Goal: Entertainment & Leisure: Consume media (video, audio)

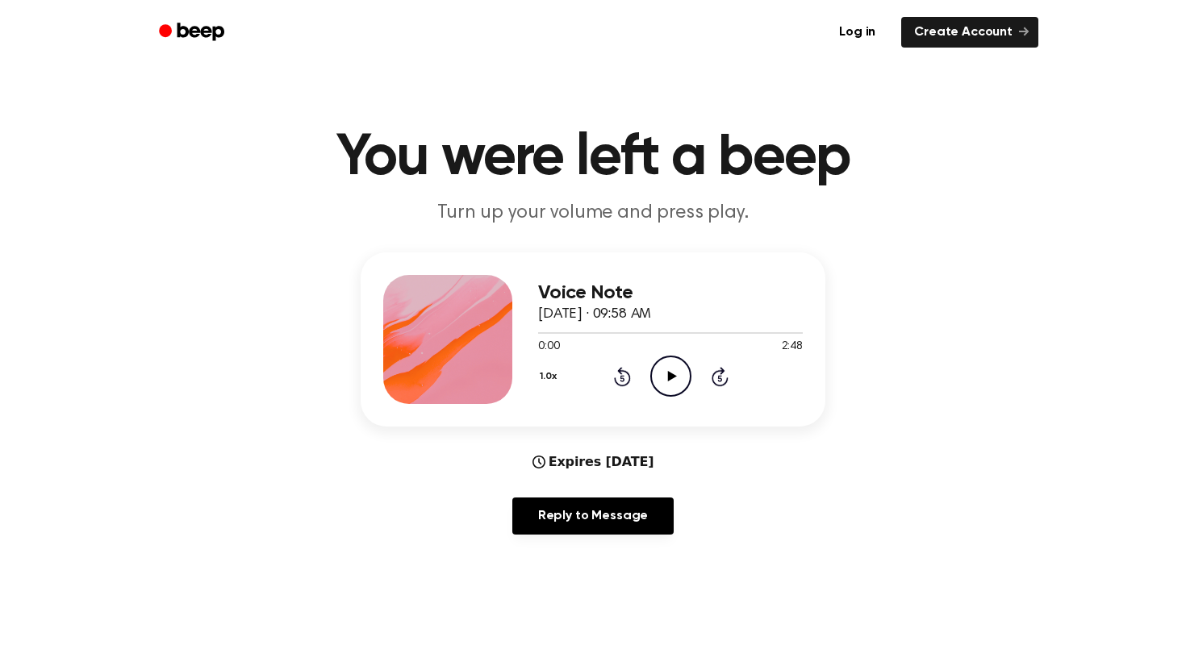
click at [673, 387] on icon "Play Audio" at bounding box center [670, 376] width 41 height 41
click at [553, 371] on button "1.0x" at bounding box center [550, 376] width 24 height 27
click at [578, 502] on div "1.2x" at bounding box center [569, 504] width 62 height 30
click at [554, 384] on button "1.2x" at bounding box center [549, 376] width 23 height 27
click at [564, 536] on span "1.5x" at bounding box center [564, 533] width 20 height 17
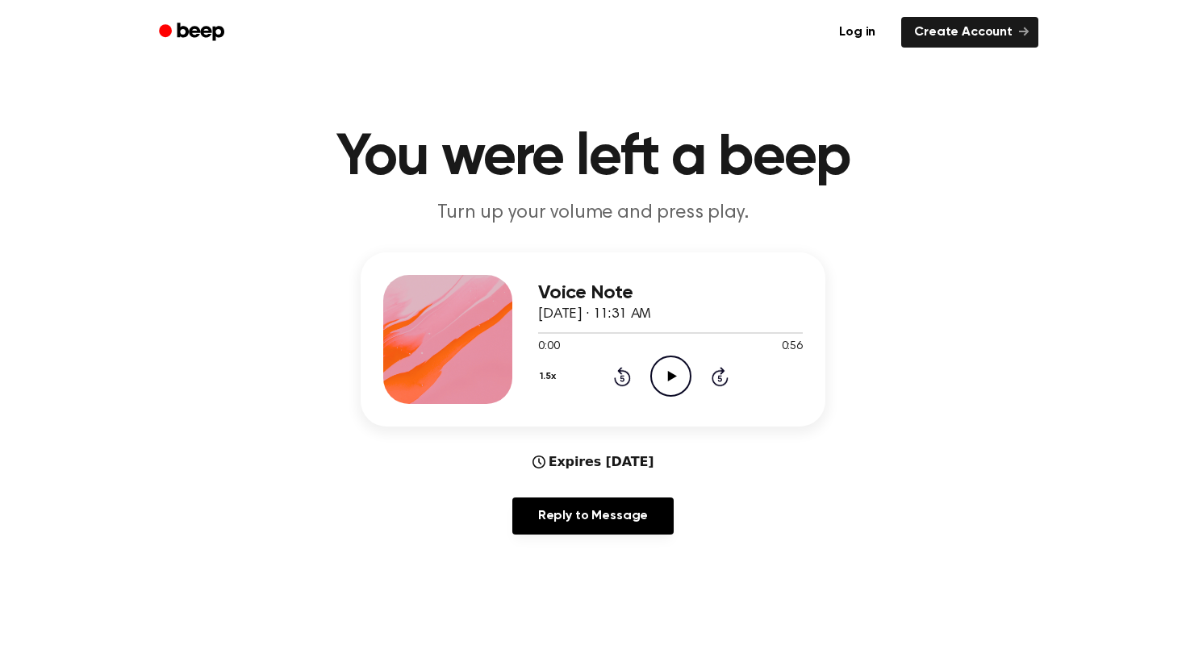
click at [684, 378] on icon "Play Audio" at bounding box center [670, 376] width 41 height 41
